Goal: Use online tool/utility: Utilize a website feature to perform a specific function

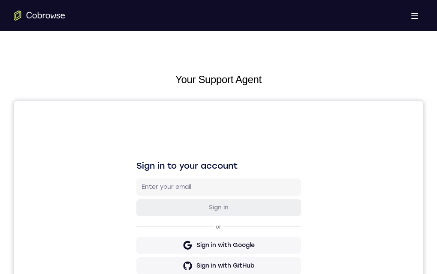
scroll to position [86, 0]
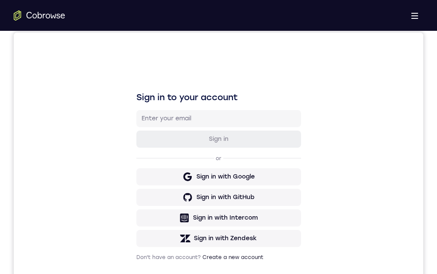
drag, startPoint x: 230, startPoint y: 514, endPoint x: 228, endPoint y: 528, distance: 14.2
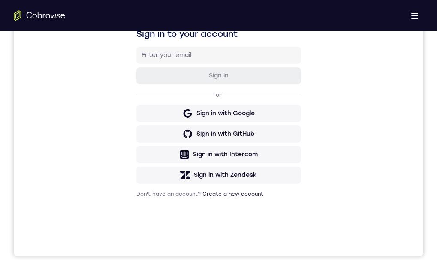
scroll to position [151, 0]
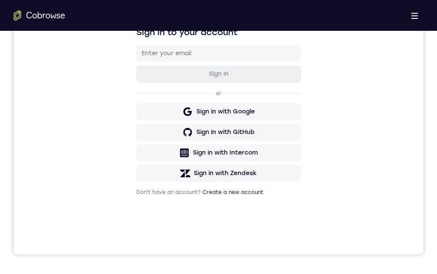
drag, startPoint x: 226, startPoint y: 377, endPoint x: 229, endPoint y: 387, distance: 10.4
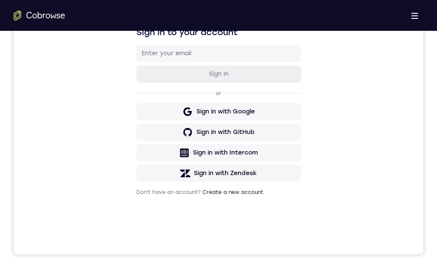
drag, startPoint x: 311, startPoint y: 27, endPoint x: 13, endPoint y: 36, distance: 298.3
click at [311, 29] on nav "Go back Powerful, Flexible and Trustworthy. Avoid all extra friction for both A…" at bounding box center [341, 147] width 184 height 236
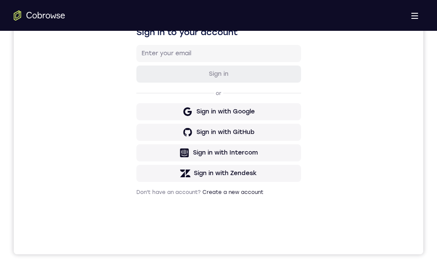
drag, startPoint x: 261, startPoint y: 376, endPoint x: 555, endPoint y: 362, distance: 293.8
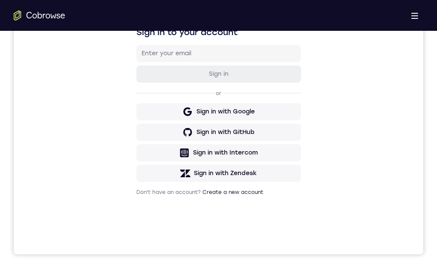
drag, startPoint x: 197, startPoint y: 372, endPoint x: 490, endPoint y: 362, distance: 293.2
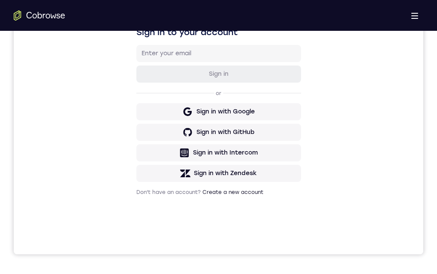
scroll to position [99, 0]
